Goal: Task Accomplishment & Management: Complete application form

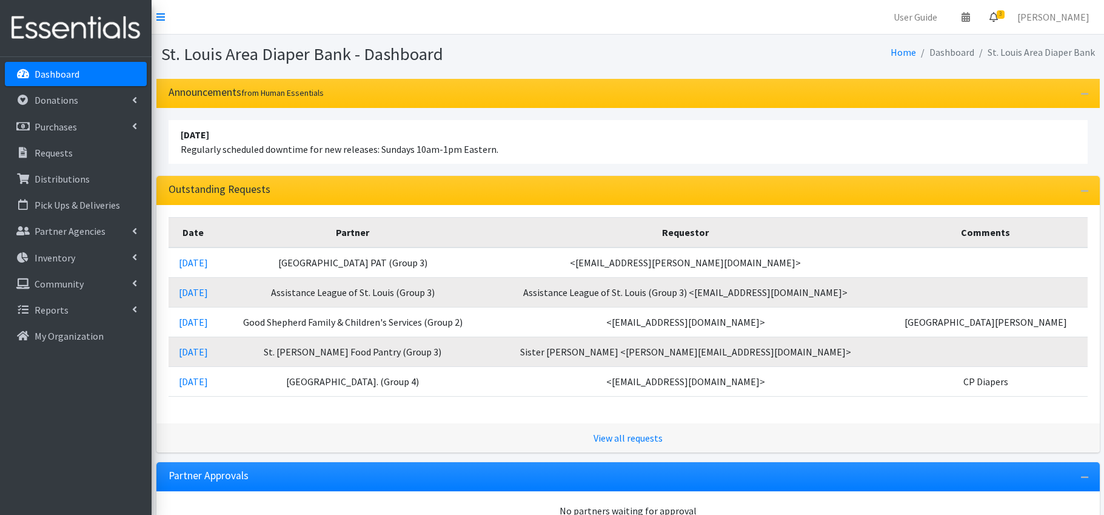
click at [998, 14] on icon at bounding box center [993, 17] width 8 height 10
click at [983, 39] on link "3 Requests" at bounding box center [921, 43] width 172 height 24
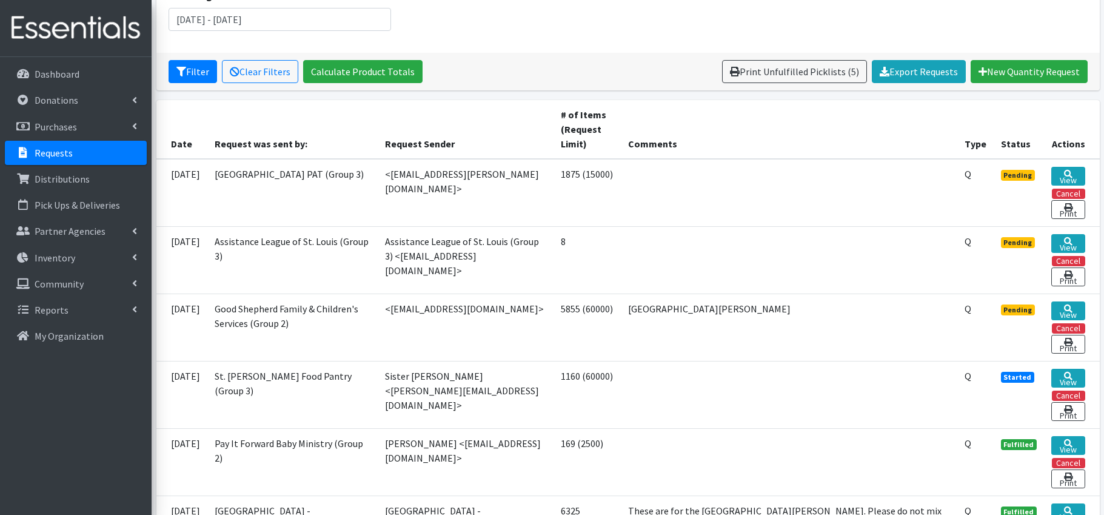
scroll to position [185, 0]
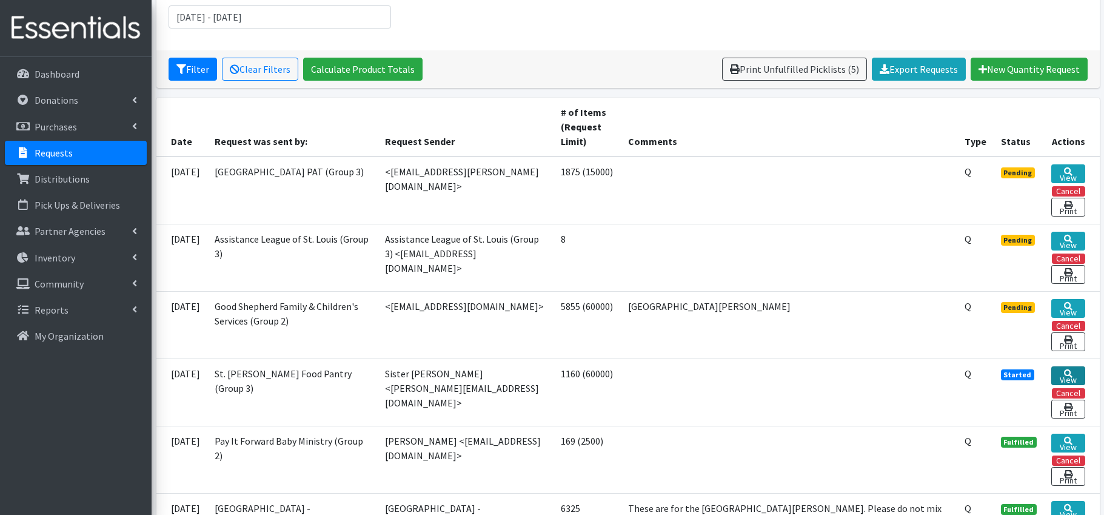
click at [1071, 375] on link "View" at bounding box center [1067, 375] width 33 height 19
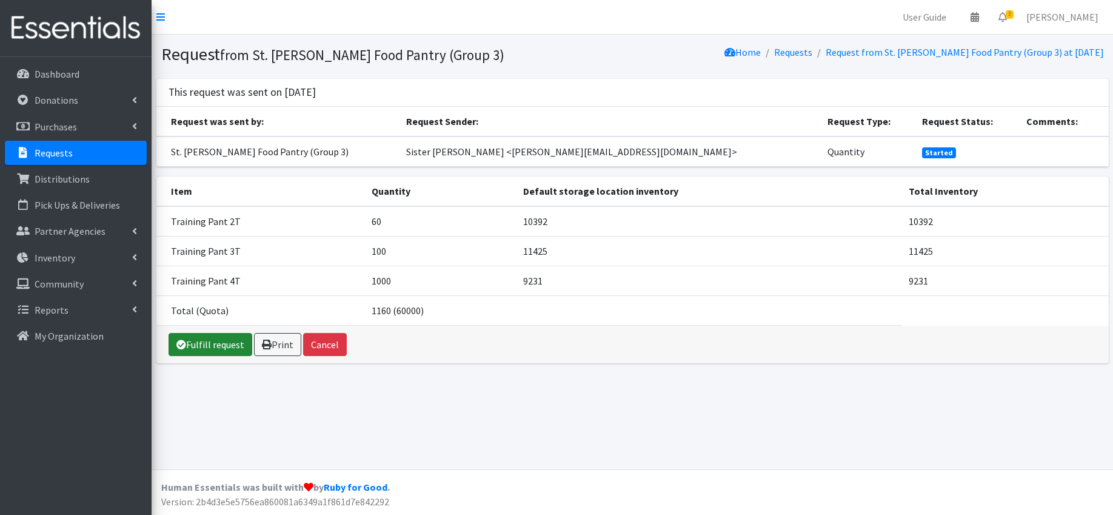
click at [225, 344] on link "Fulfill request" at bounding box center [211, 344] width 84 height 23
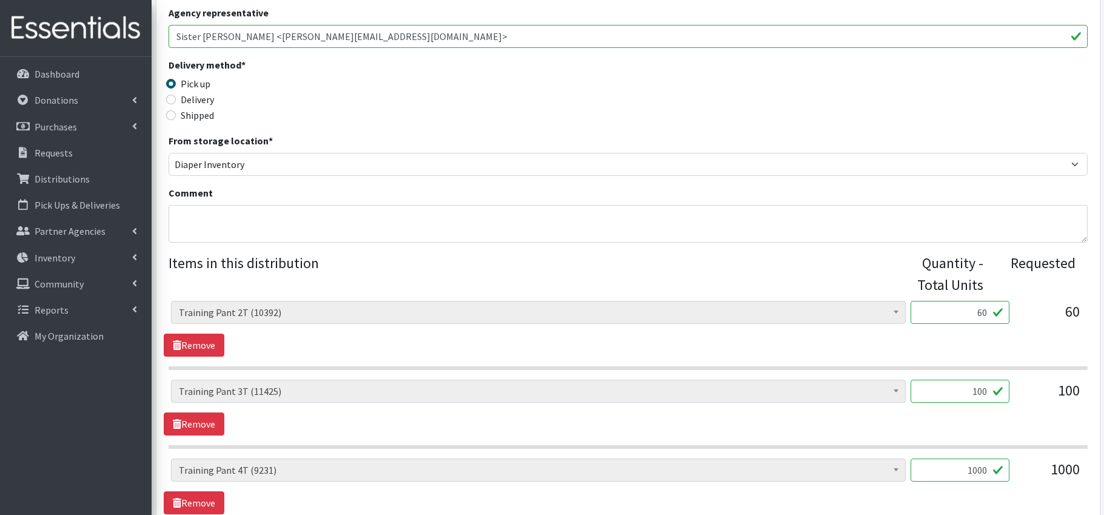
scroll to position [435, 0]
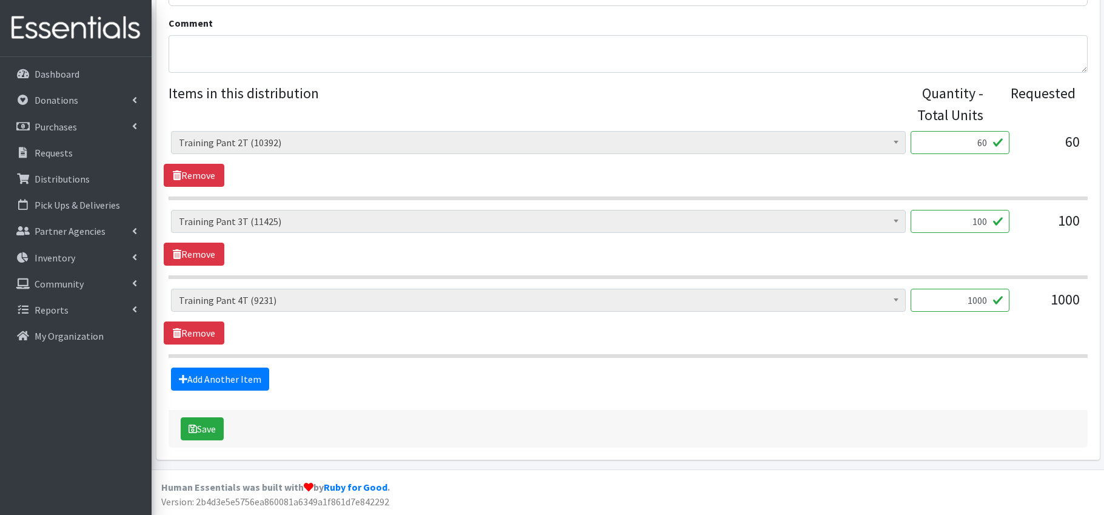
click at [979, 300] on input "1000" at bounding box center [960, 300] width 99 height 23
type input "100"
click at [212, 427] on button "Save" at bounding box center [202, 428] width 43 height 23
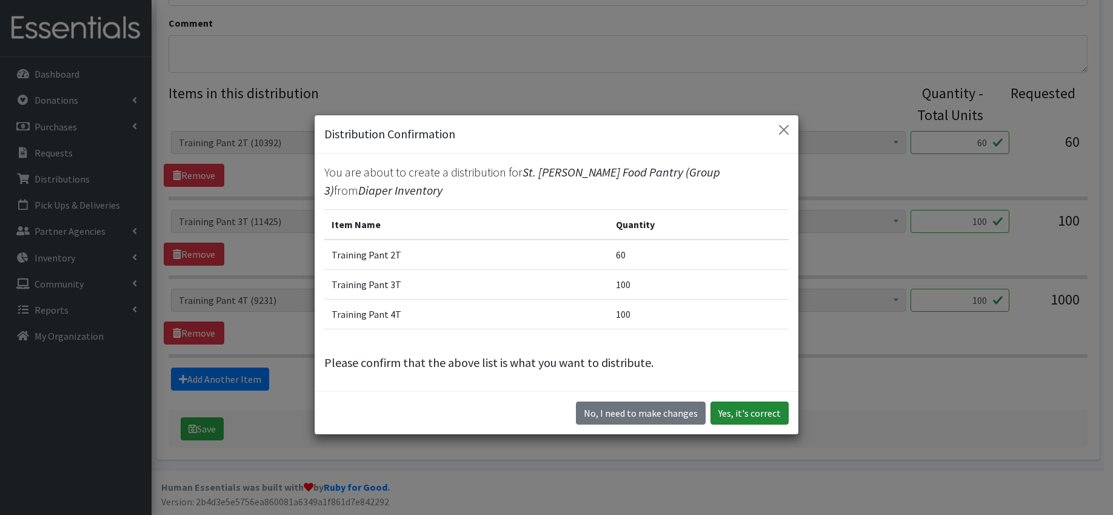
click at [761, 413] on button "Yes, it's correct" at bounding box center [749, 412] width 78 height 23
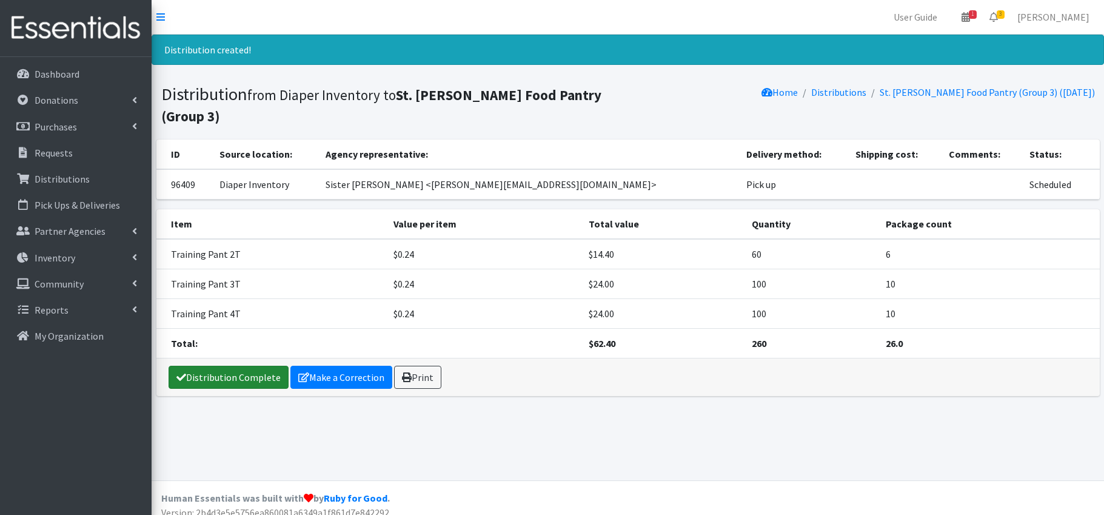
click at [215, 366] on link "Distribution Complete" at bounding box center [229, 377] width 120 height 23
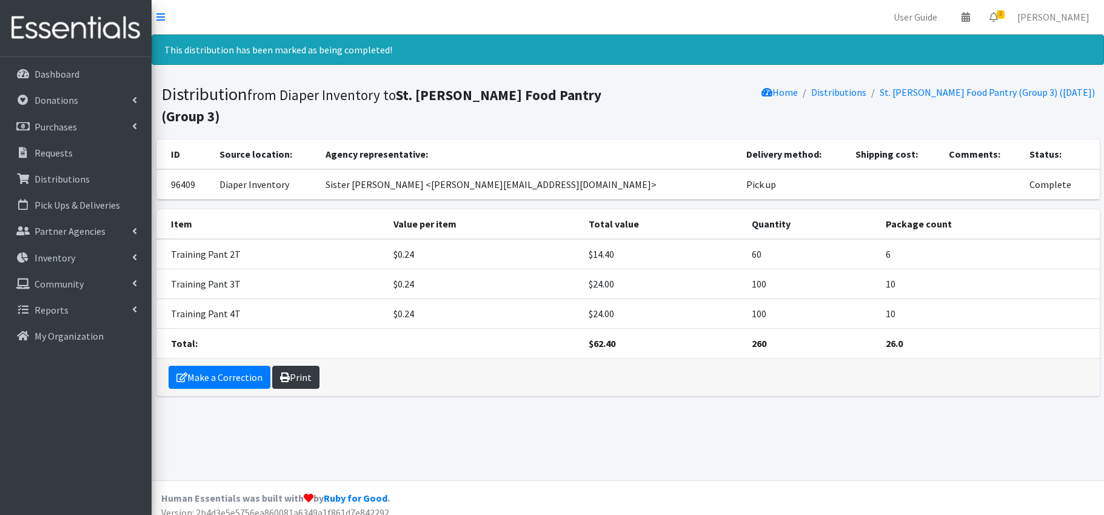
click at [306, 366] on link "Print" at bounding box center [295, 377] width 47 height 23
click at [998, 16] on icon at bounding box center [993, 17] width 8 height 10
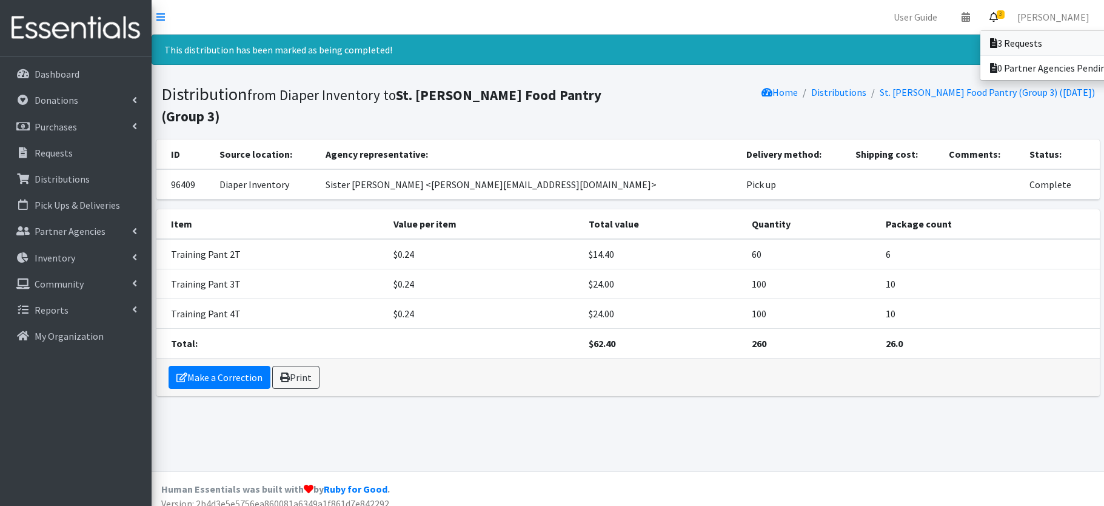
click at [1021, 39] on link "3 Requests" at bounding box center [1064, 43] width 169 height 24
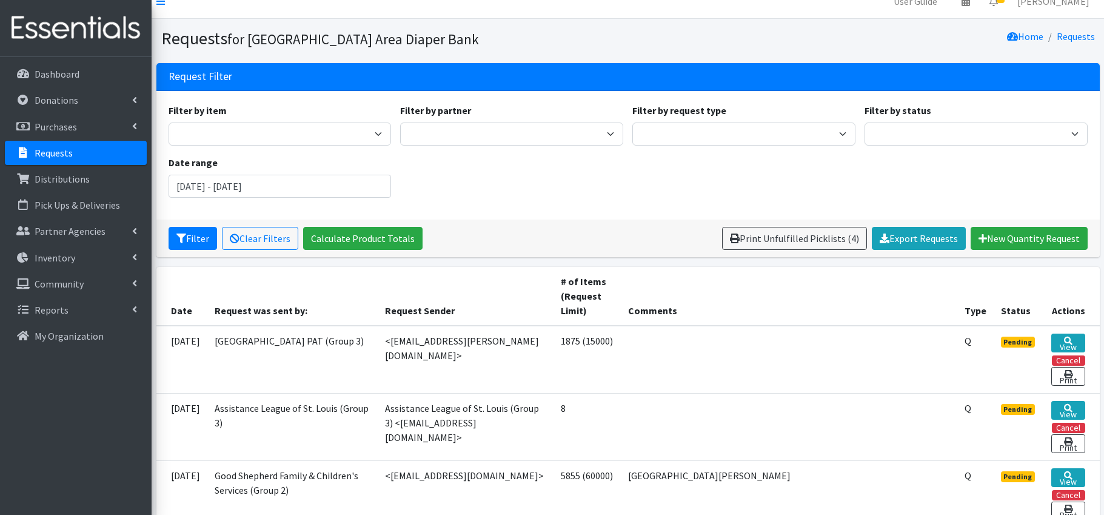
scroll to position [44, 0]
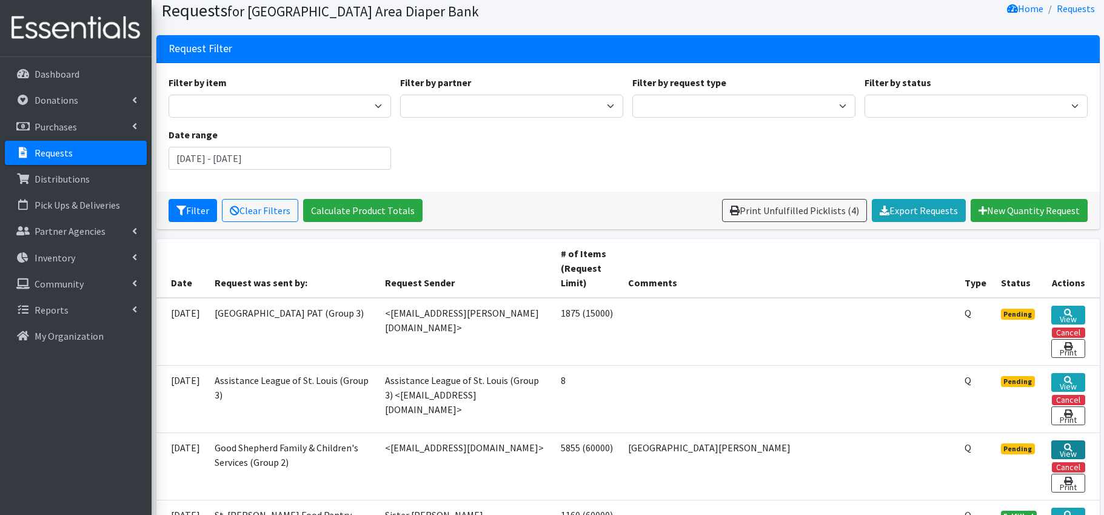
click at [1064, 449] on link "View" at bounding box center [1067, 449] width 33 height 19
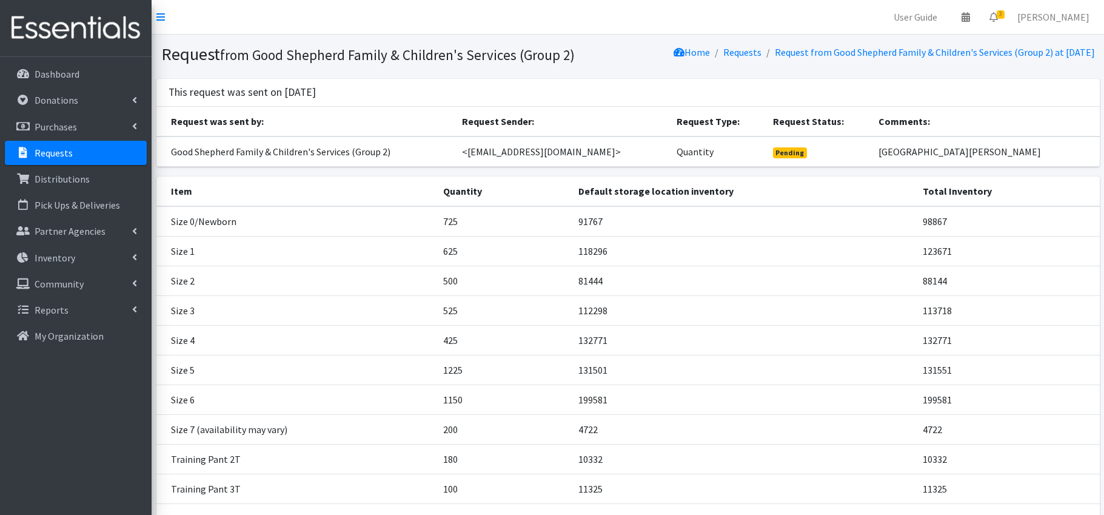
scroll to position [141, 0]
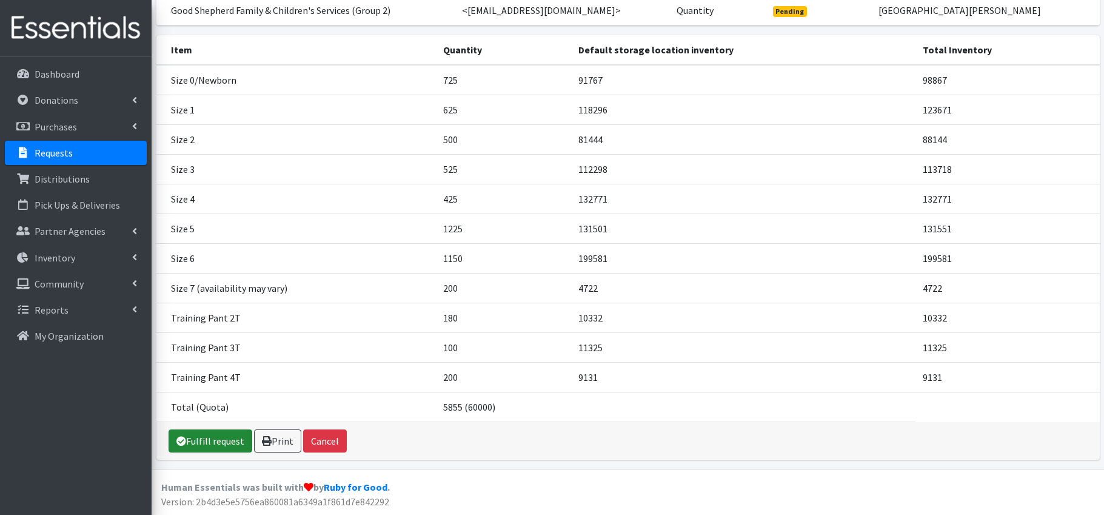
click at [212, 441] on link "Fulfill request" at bounding box center [211, 440] width 84 height 23
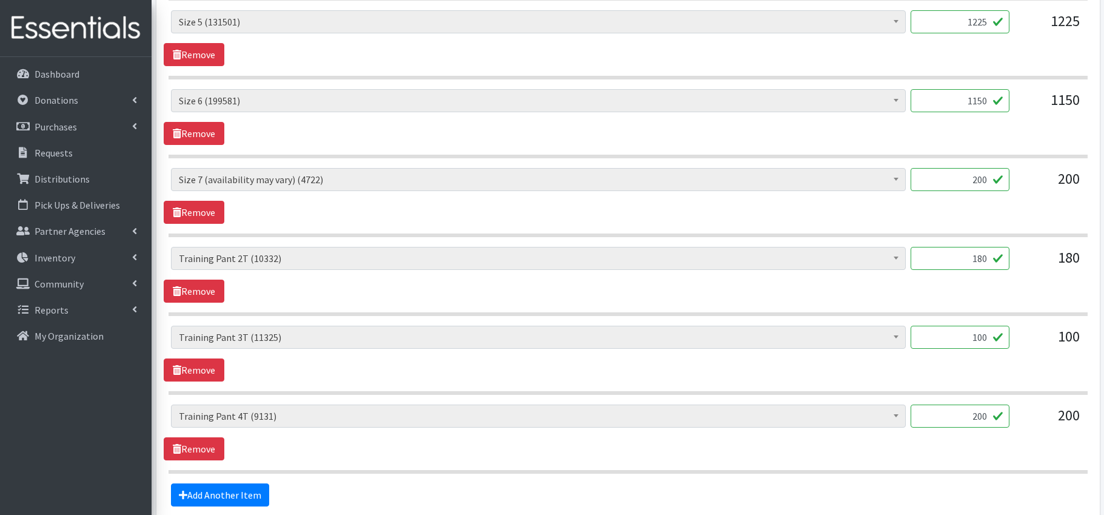
scroll to position [1065, 0]
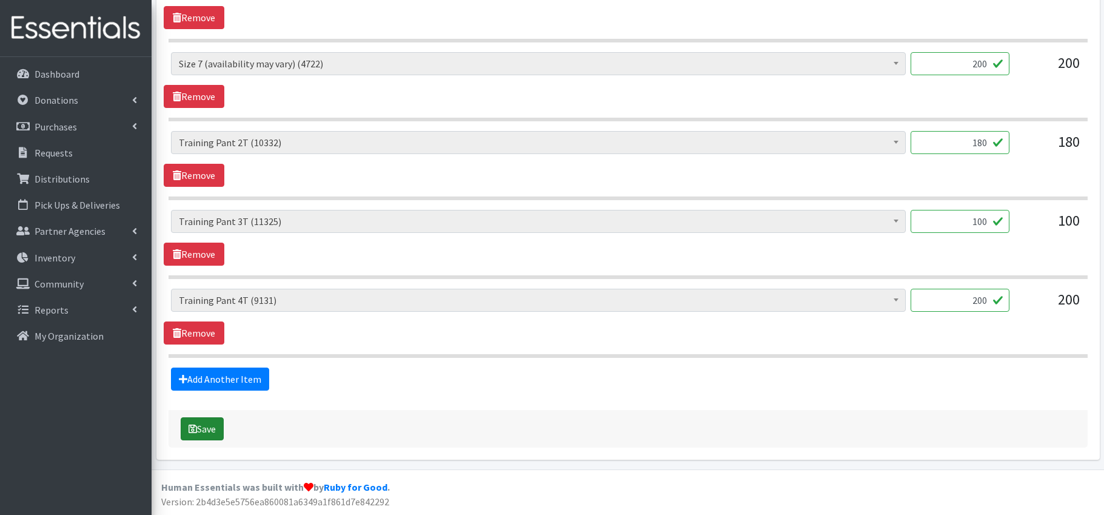
click at [215, 429] on button "Save" at bounding box center [202, 428] width 43 height 23
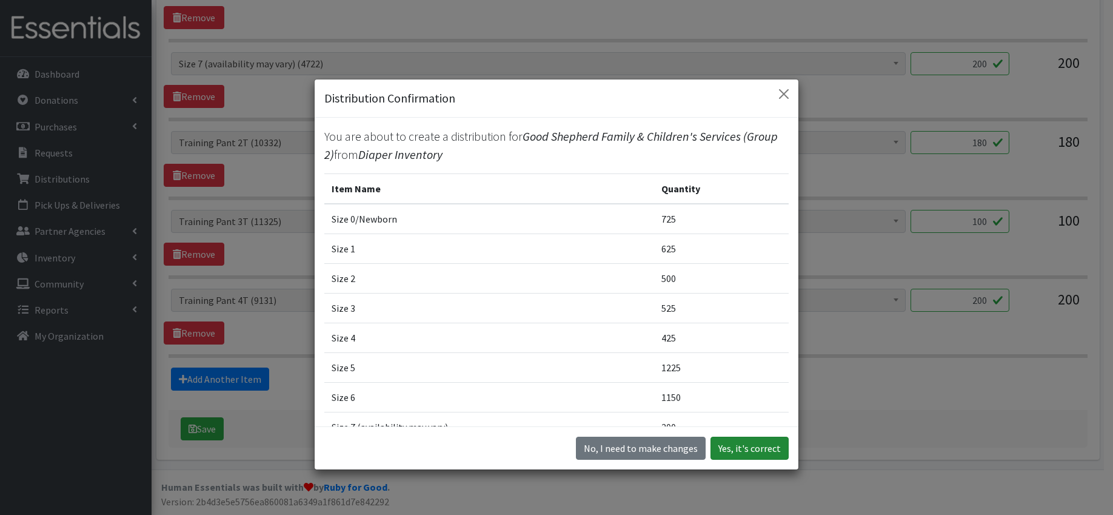
click at [760, 444] on button "Yes, it's correct" at bounding box center [749, 447] width 78 height 23
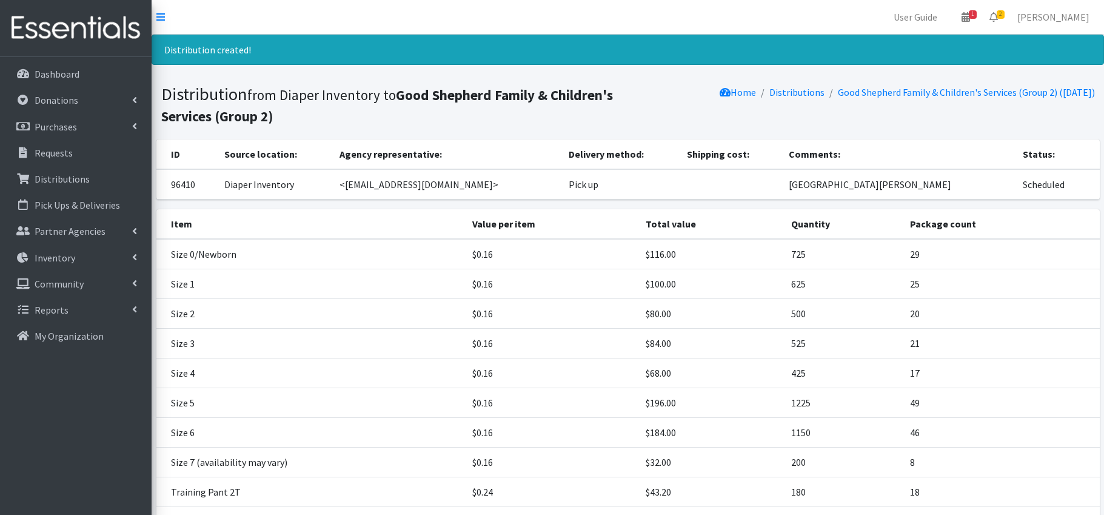
scroll to position [174, 0]
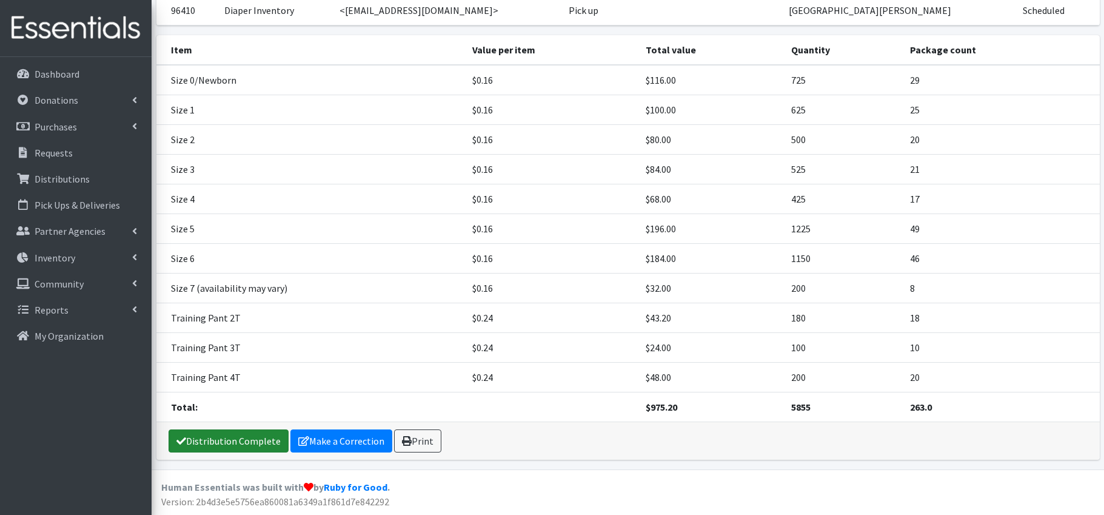
click at [227, 440] on link "Distribution Complete" at bounding box center [229, 440] width 120 height 23
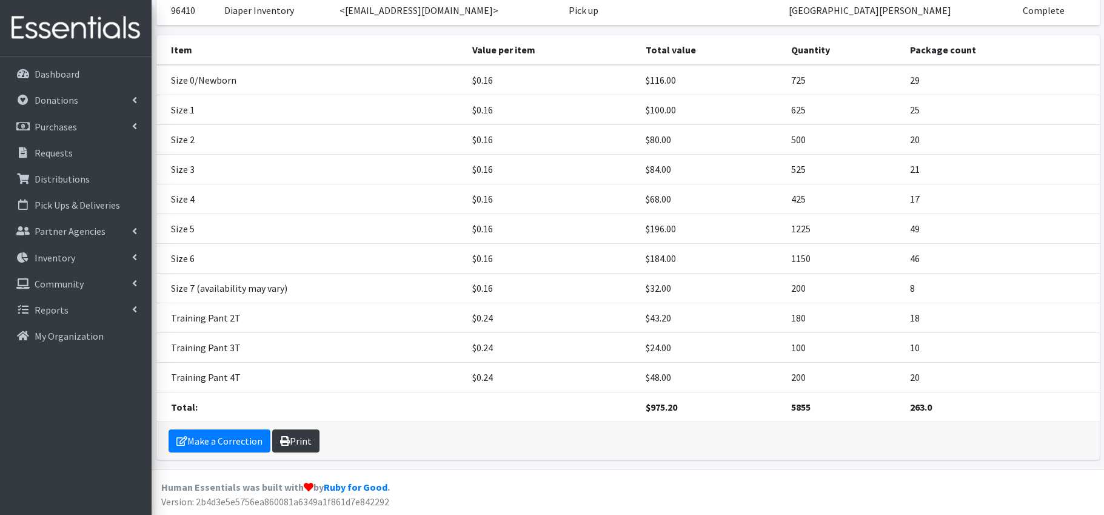
click at [290, 440] on link "Print" at bounding box center [295, 440] width 47 height 23
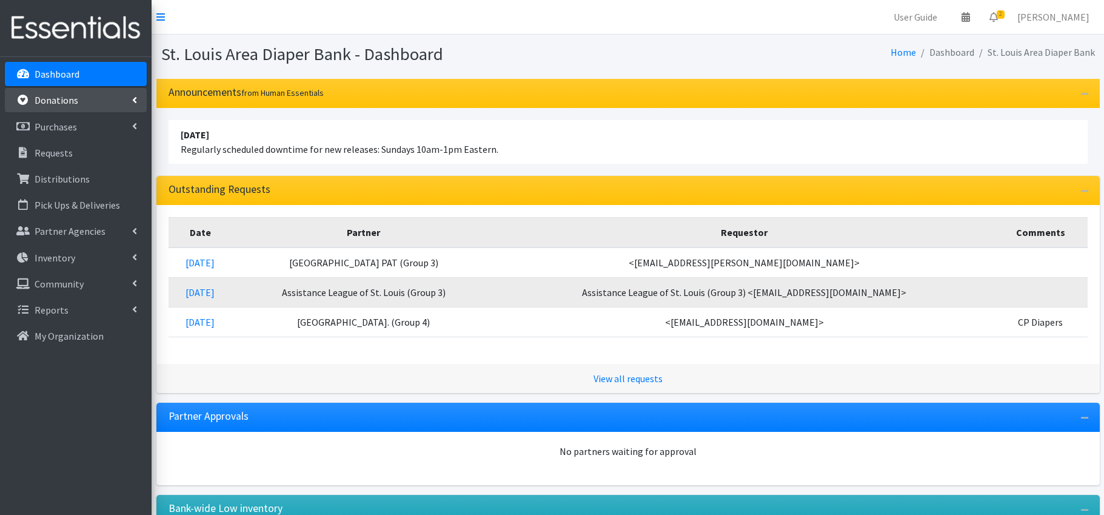
click at [75, 100] on p "Donations" at bounding box center [57, 100] width 44 height 12
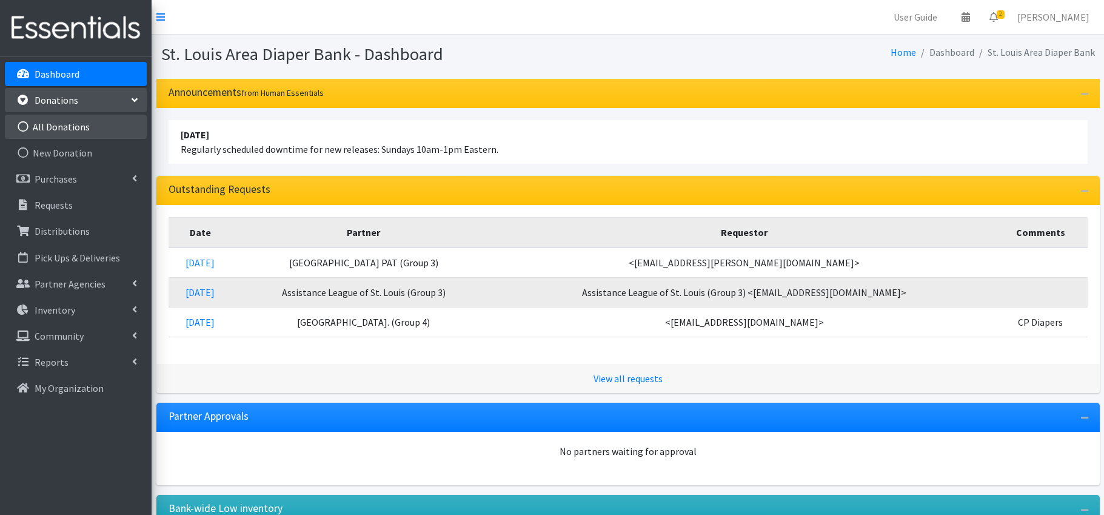
click at [72, 127] on link "All Donations" at bounding box center [76, 127] width 142 height 24
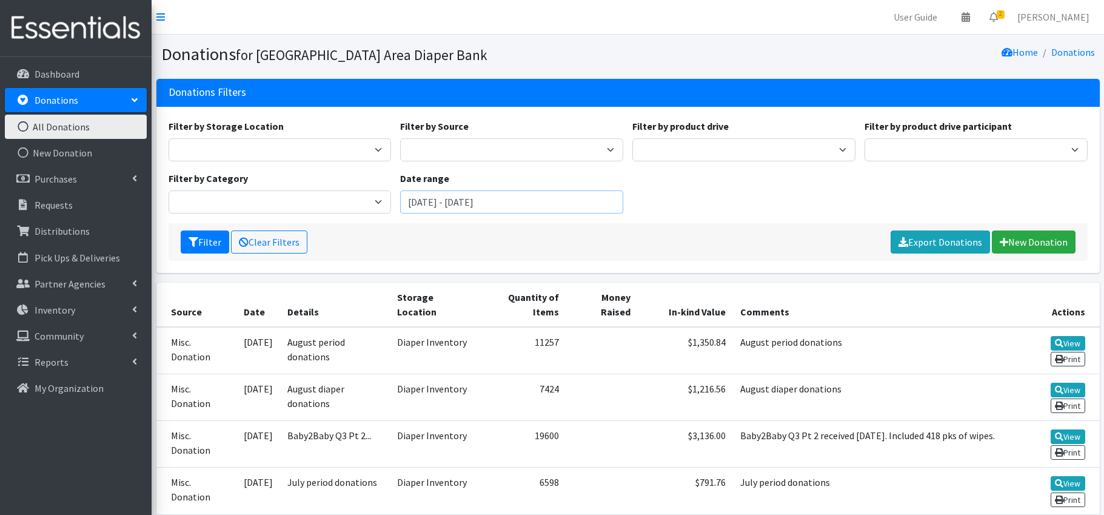
click at [487, 203] on input "July 10, 2025 - October 10, 2025" at bounding box center [511, 201] width 223 height 23
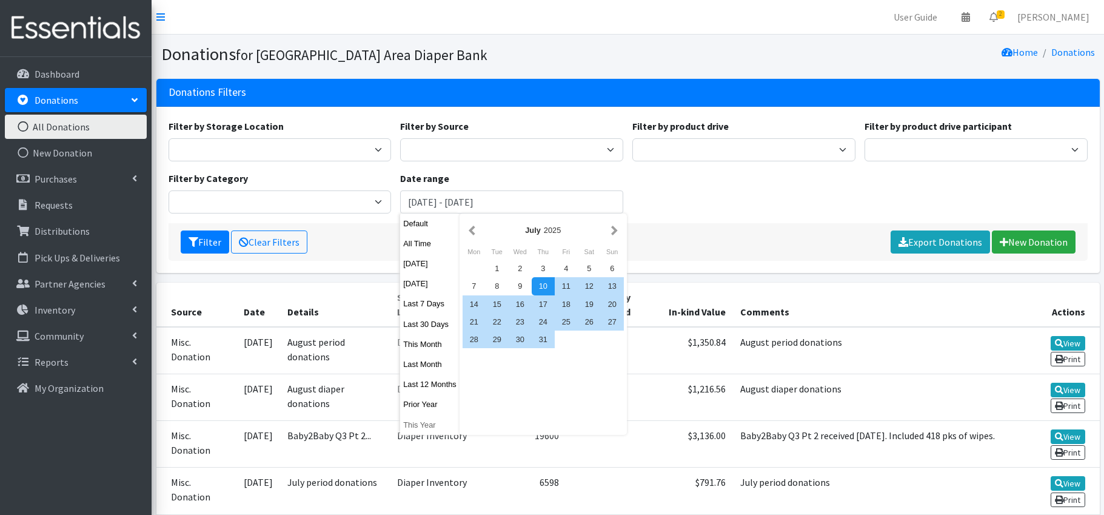
click at [424, 423] on button "This Year" at bounding box center [429, 425] width 59 height 18
type input "January 1, 2025 - December 31, 2025"
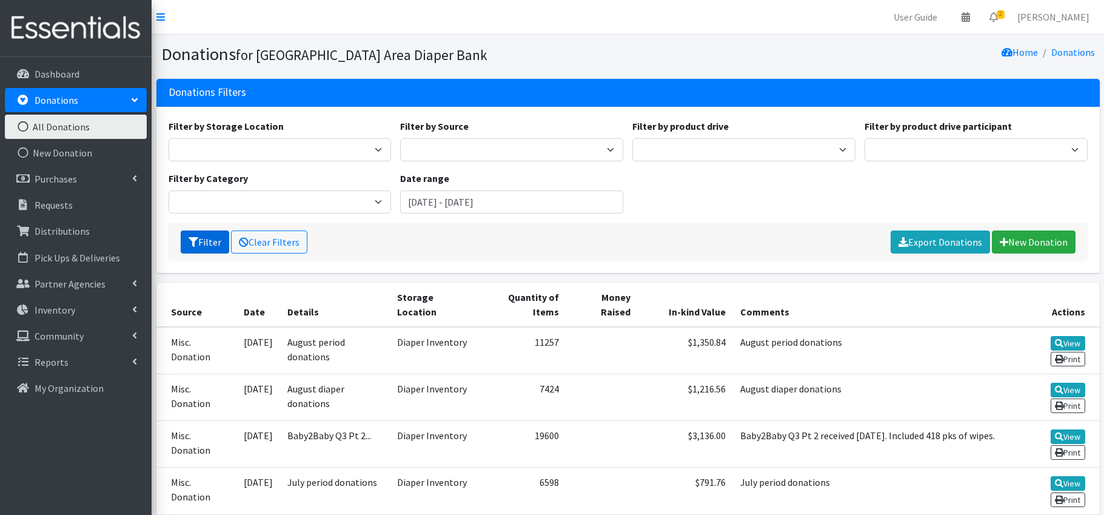
click at [203, 243] on button "Filter" at bounding box center [205, 241] width 48 height 23
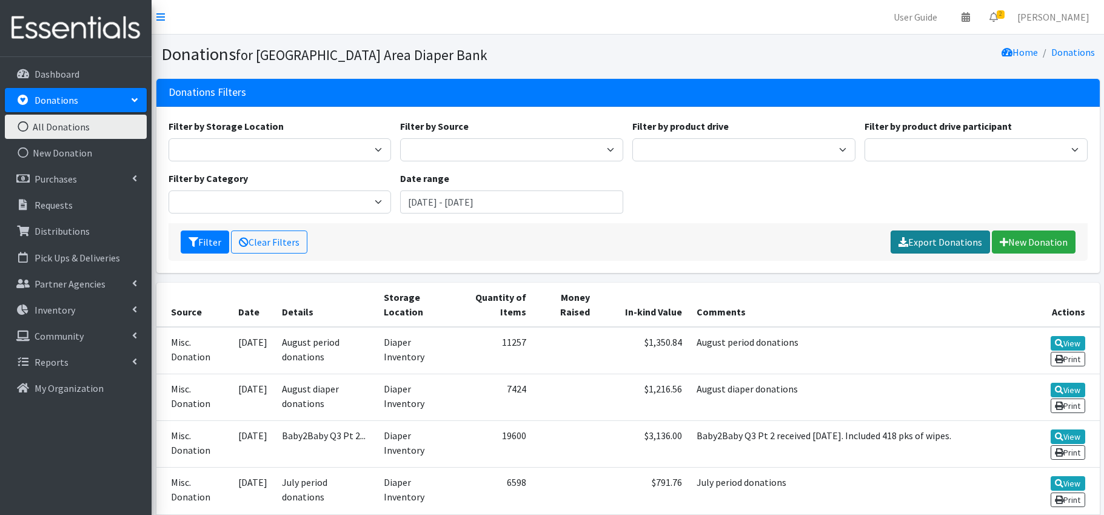
click at [964, 238] on link "Export Donations" at bounding box center [940, 241] width 99 height 23
click at [949, 242] on link "Please wait..." at bounding box center [955, 241] width 69 height 23
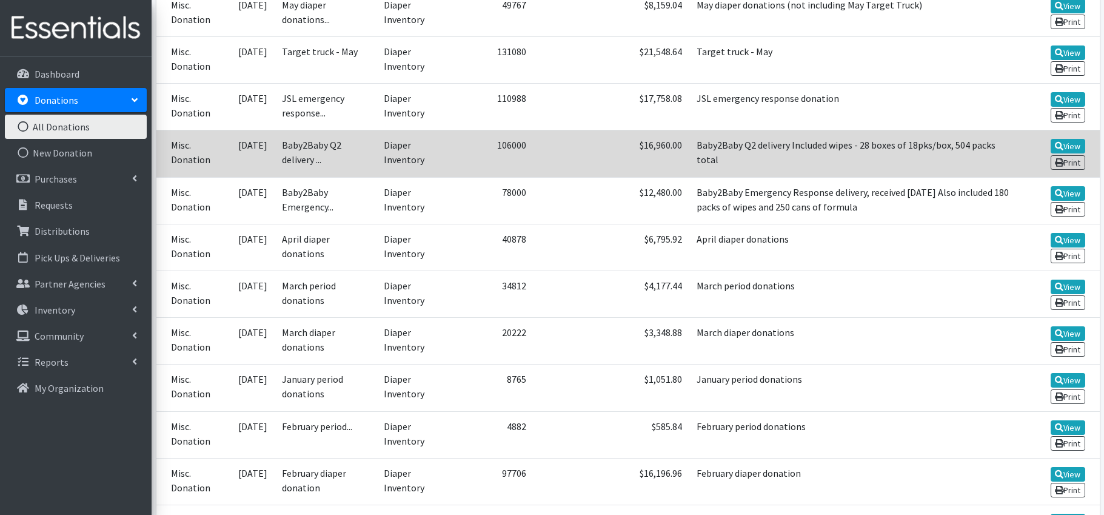
scroll to position [766, 0]
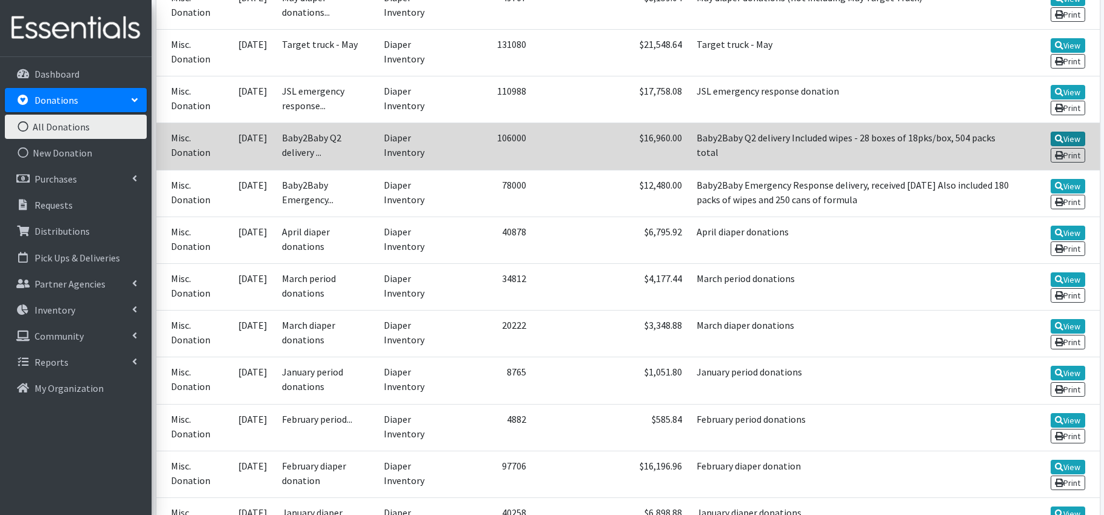
click at [1074, 138] on link "View" at bounding box center [1068, 139] width 35 height 15
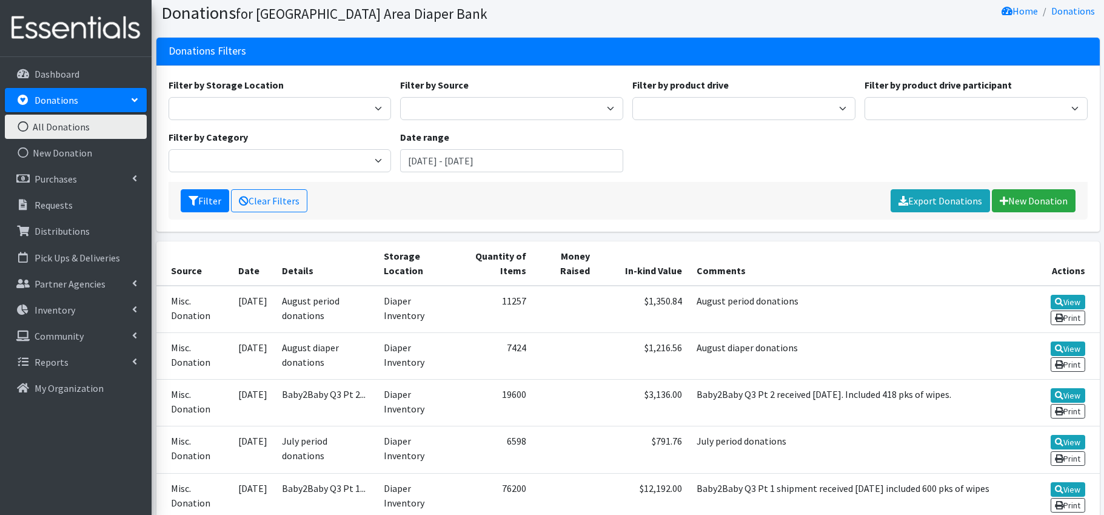
scroll to position [82, 0]
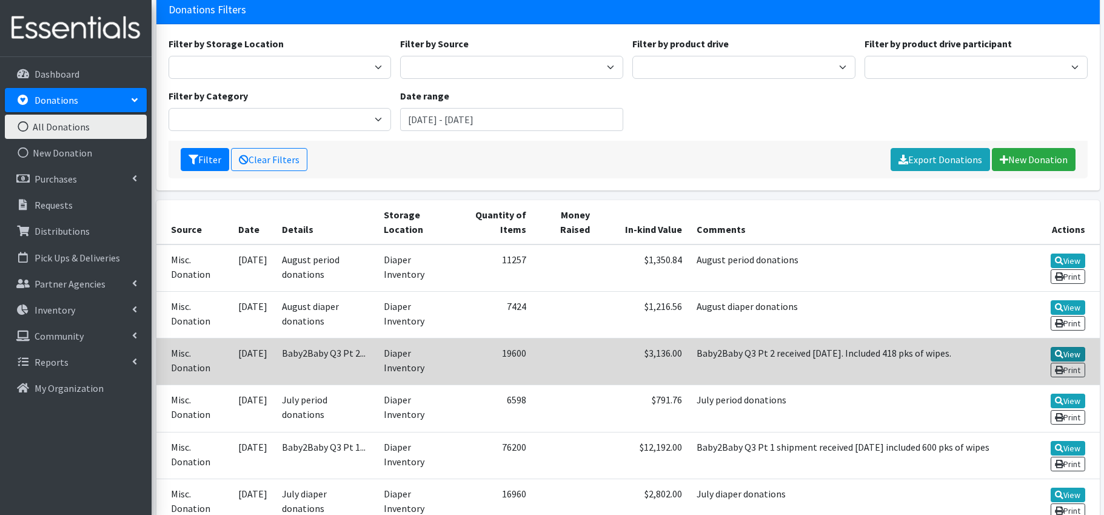
click at [1067, 354] on link "View" at bounding box center [1068, 354] width 35 height 15
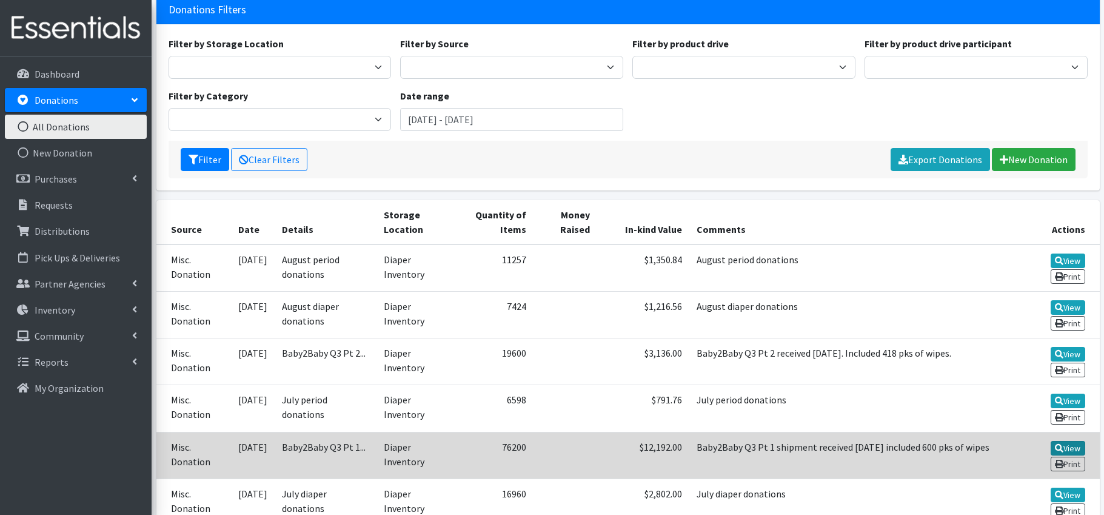
click at [1072, 447] on link "View" at bounding box center [1068, 448] width 35 height 15
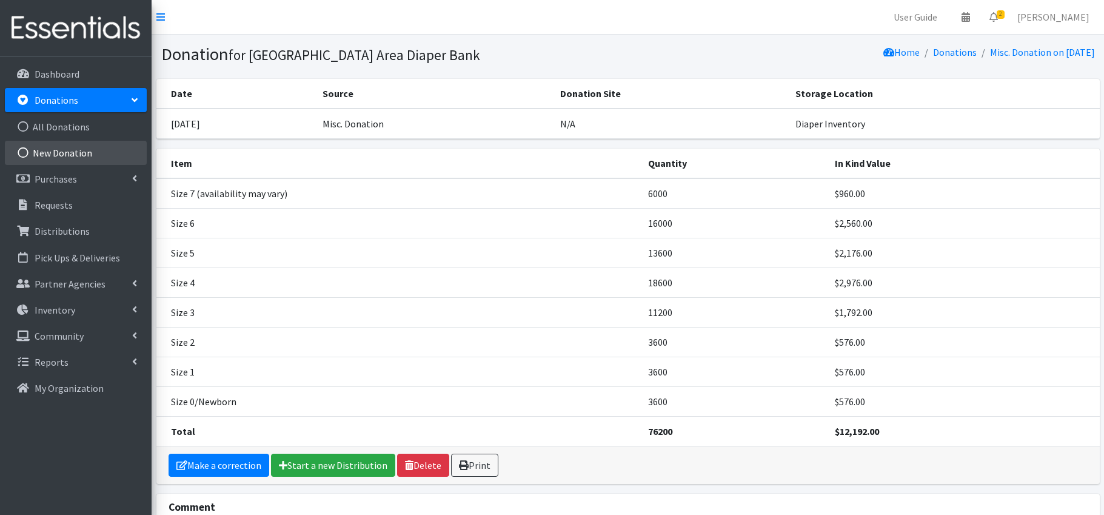
click at [65, 153] on link "New Donation" at bounding box center [76, 153] width 142 height 24
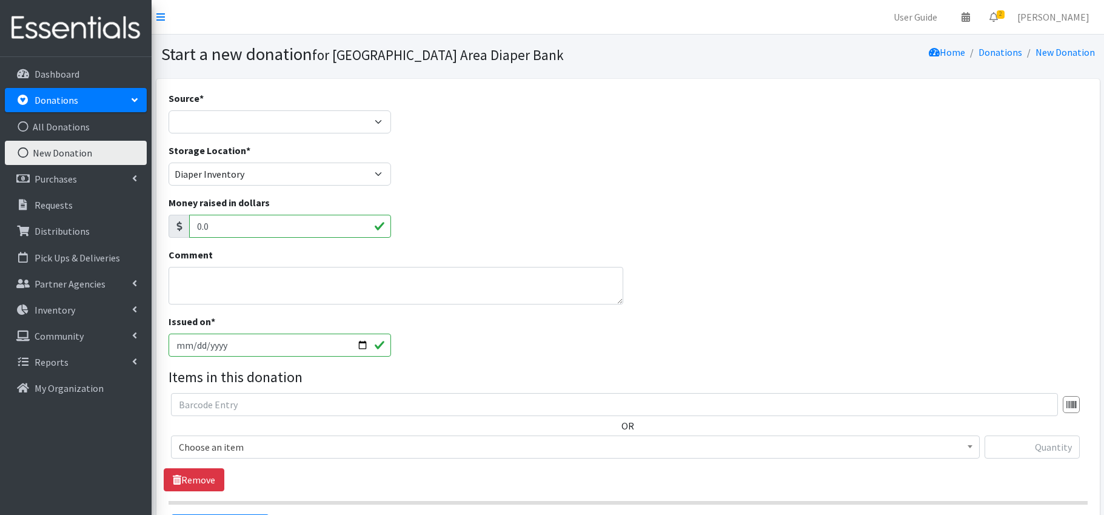
scroll to position [8, 0]
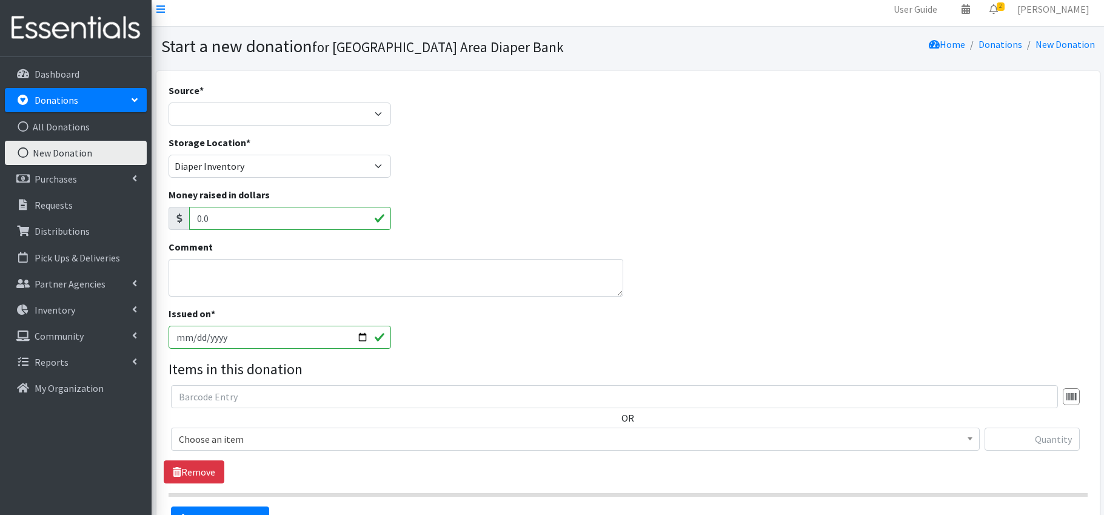
click at [84, 152] on link "New Donation" at bounding box center [76, 153] width 142 height 24
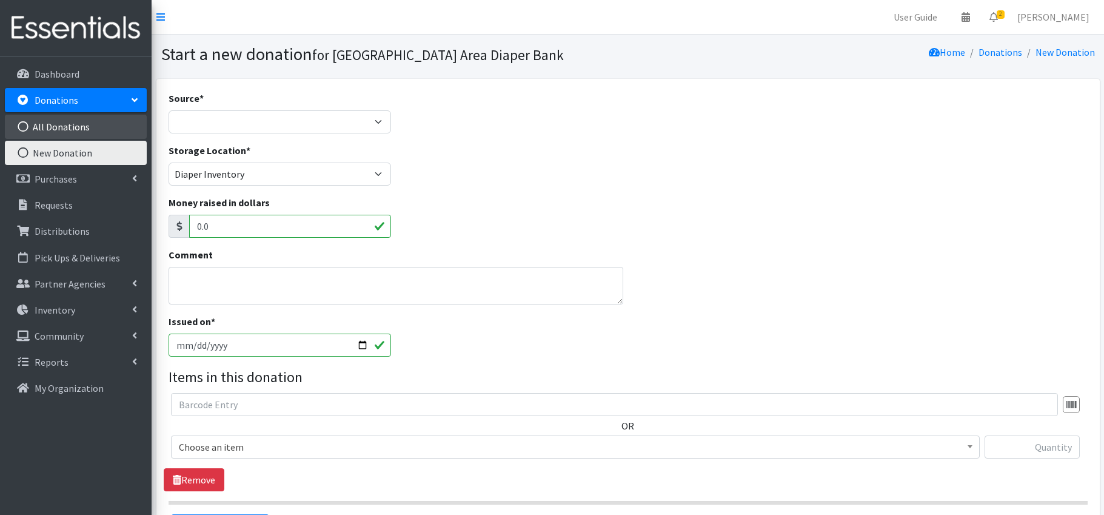
click at [83, 129] on link "All Donations" at bounding box center [76, 127] width 142 height 24
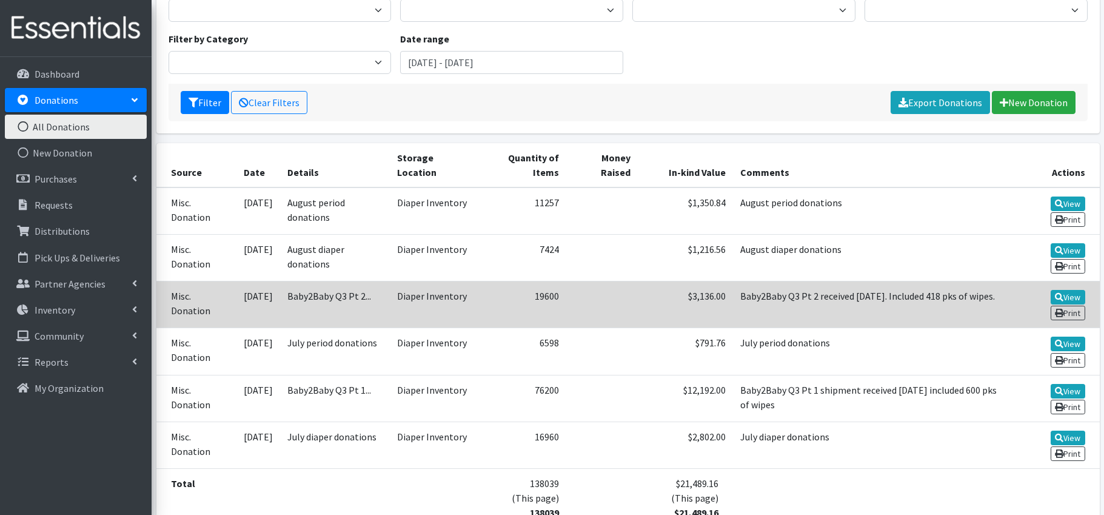
scroll to position [132, 0]
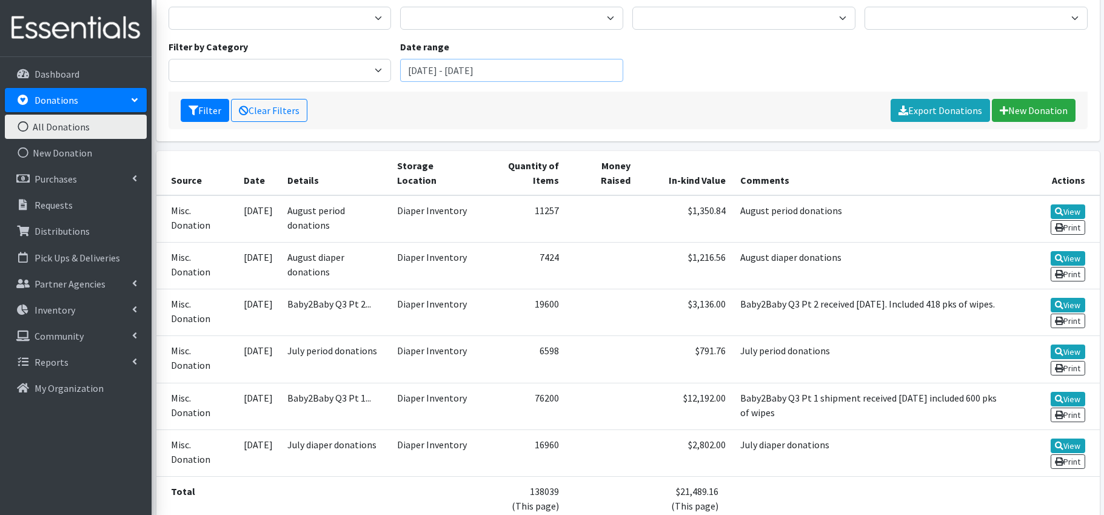
click at [512, 69] on input "[DATE] - [DATE]" at bounding box center [511, 70] width 223 height 23
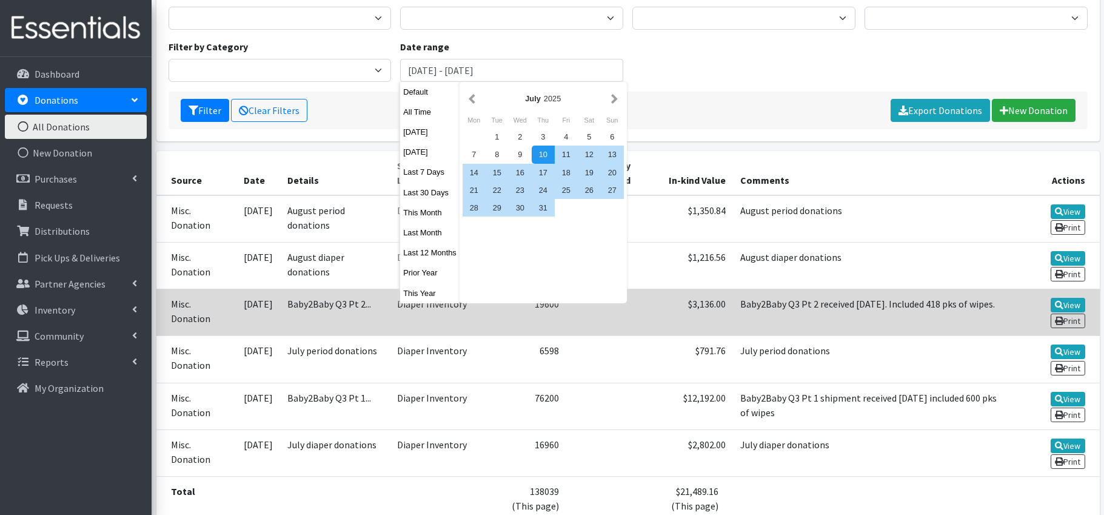
click at [430, 292] on button "This Year" at bounding box center [429, 293] width 59 height 18
type input "[DATE] - [DATE]"
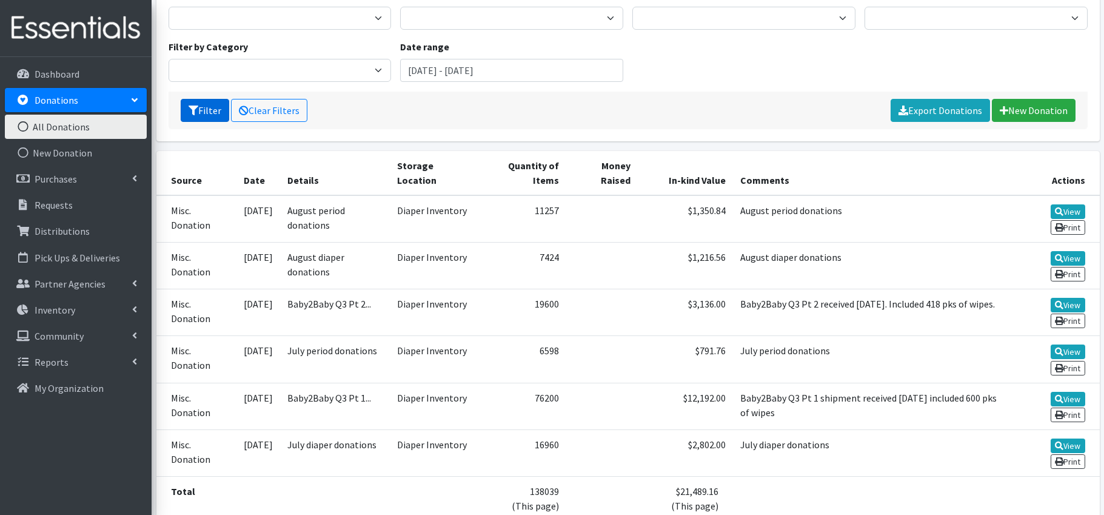
click at [215, 115] on button "Filter" at bounding box center [205, 110] width 48 height 23
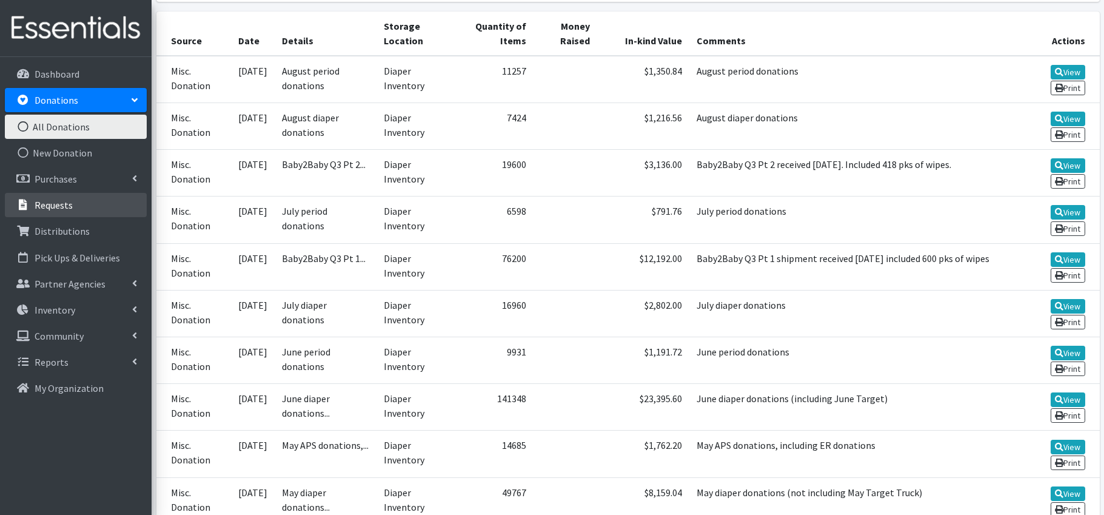
scroll to position [263, 0]
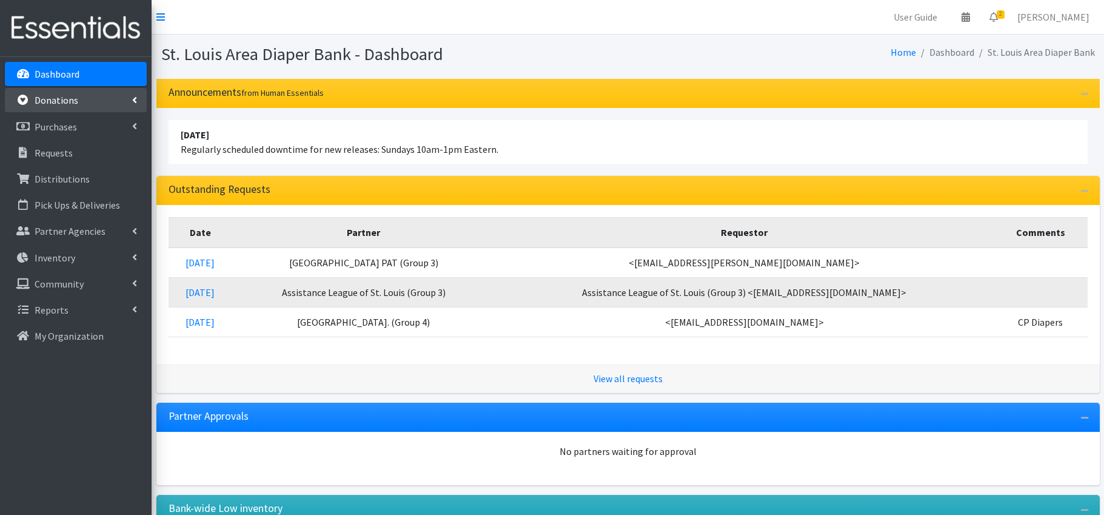
click at [84, 105] on link "Donations" at bounding box center [76, 100] width 142 height 24
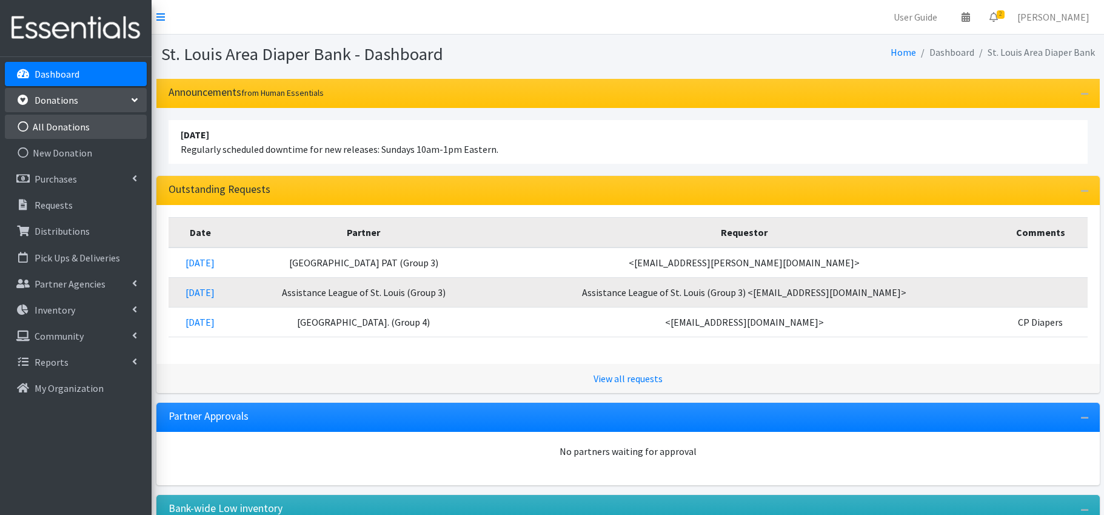
click at [78, 128] on link "All Donations" at bounding box center [76, 127] width 142 height 24
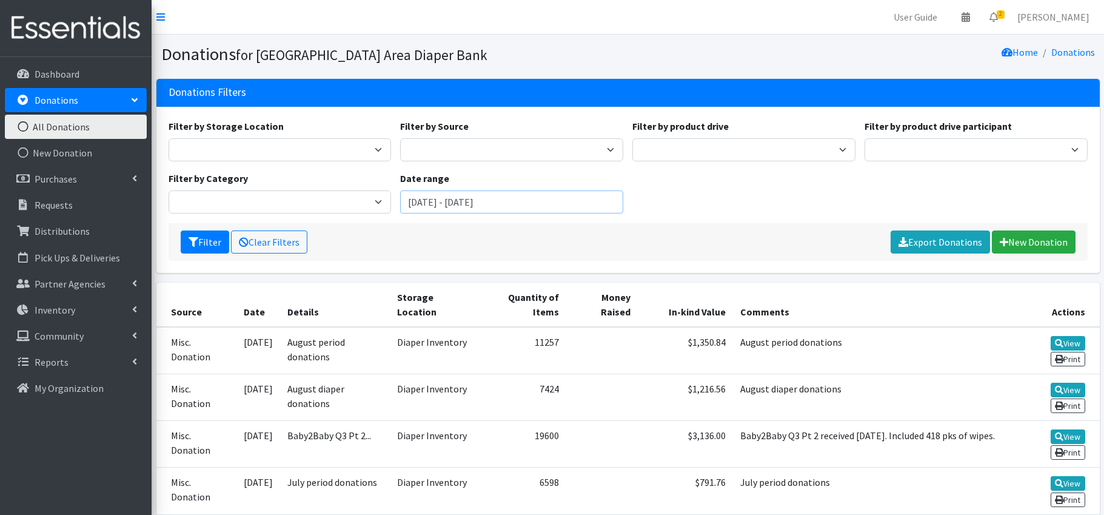
click at [443, 203] on input "[DATE] - [DATE]" at bounding box center [511, 201] width 223 height 23
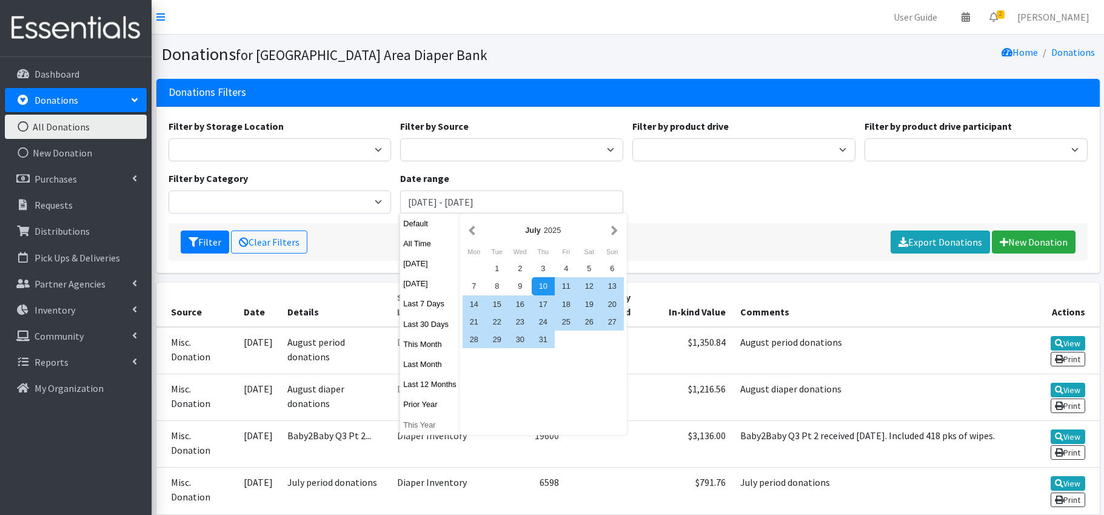
click at [424, 424] on button "This Year" at bounding box center [429, 425] width 59 height 18
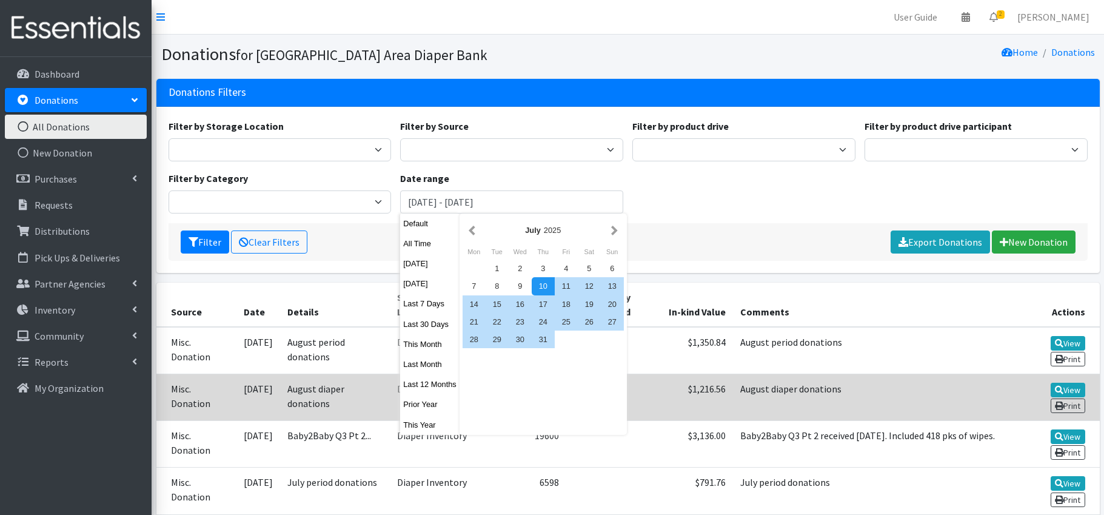
type input "[DATE] - [DATE]"
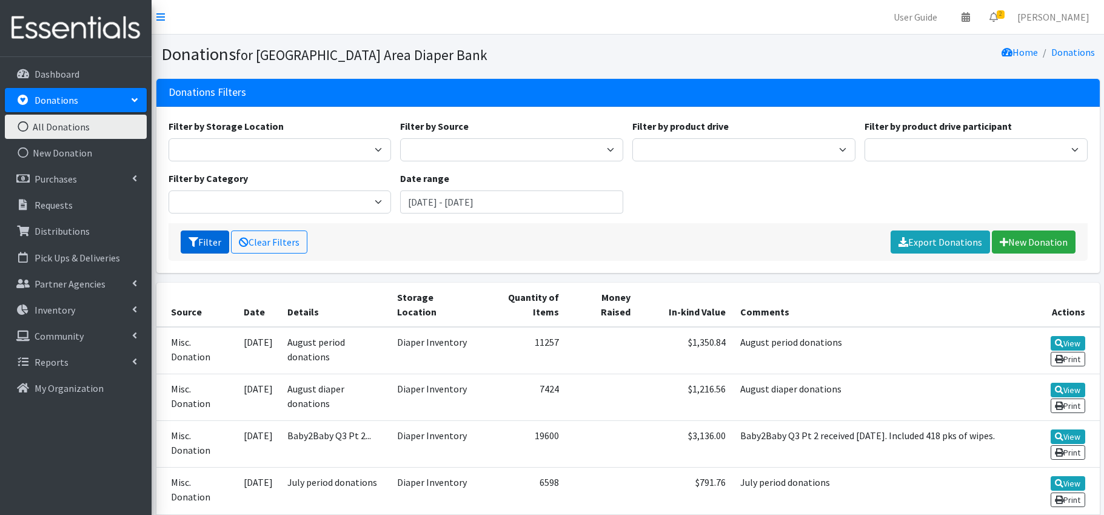
click at [207, 244] on button "Filter" at bounding box center [205, 241] width 48 height 23
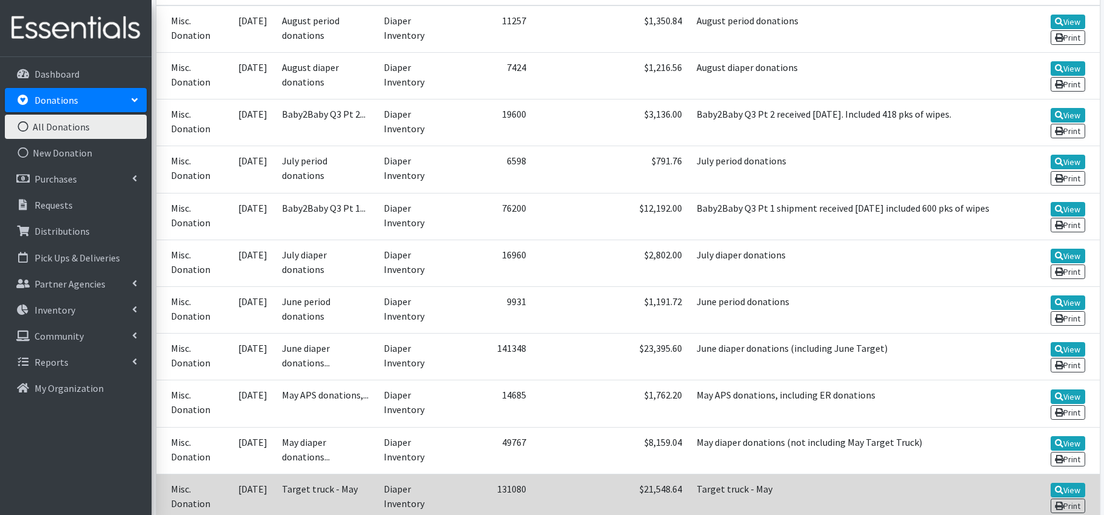
scroll to position [380, 0]
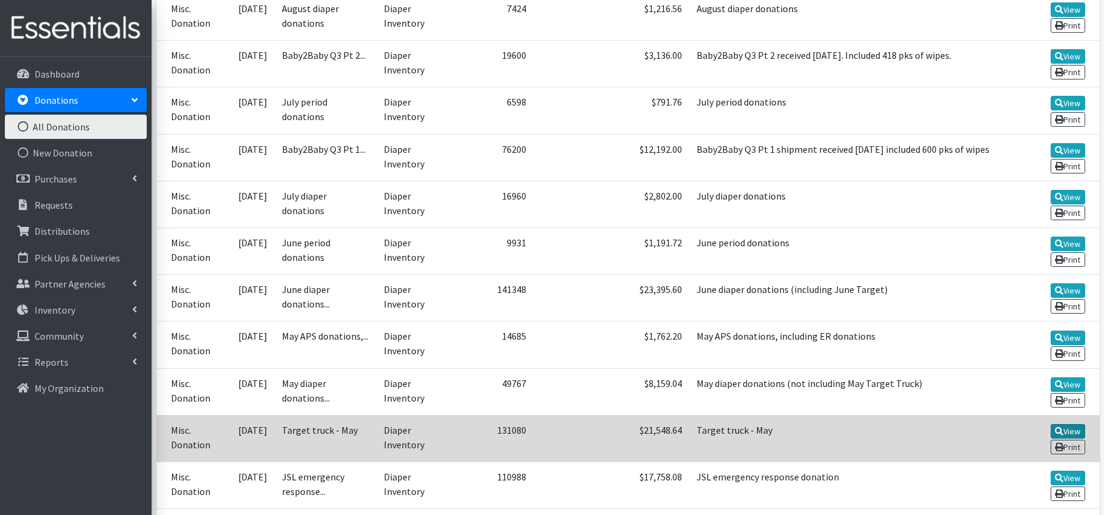
click at [1073, 429] on link "View" at bounding box center [1068, 431] width 35 height 15
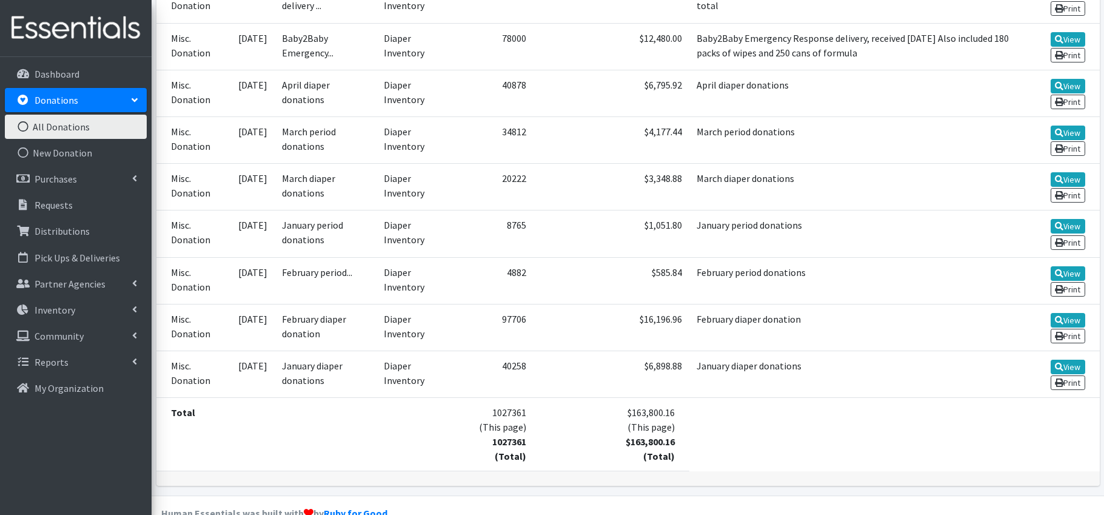
scroll to position [938, 0]
